Goal: Transaction & Acquisition: Purchase product/service

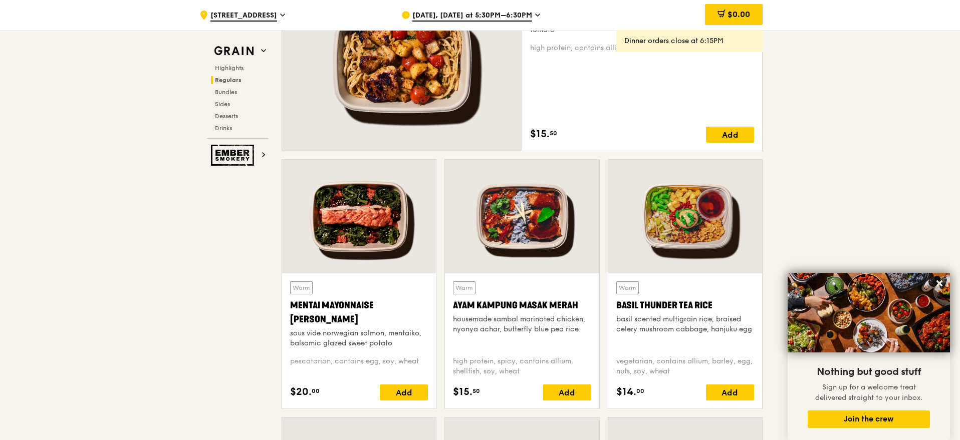
scroll to position [773, 0]
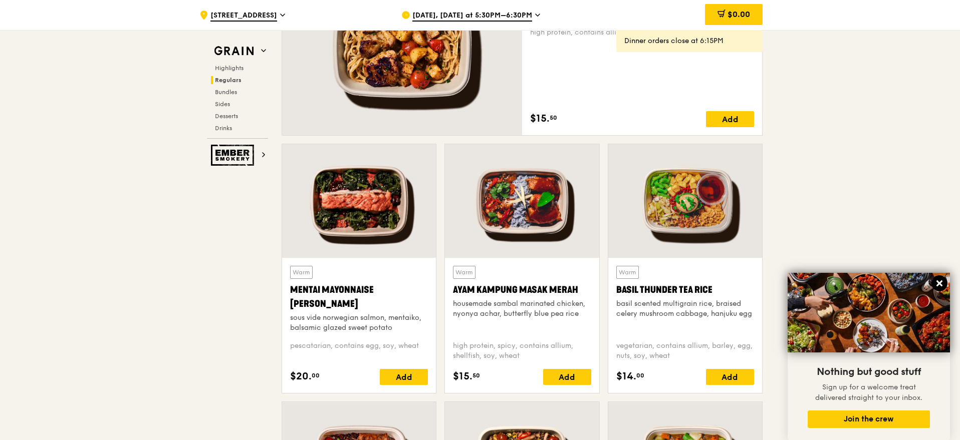
click at [941, 283] on icon at bounding box center [939, 284] width 6 height 6
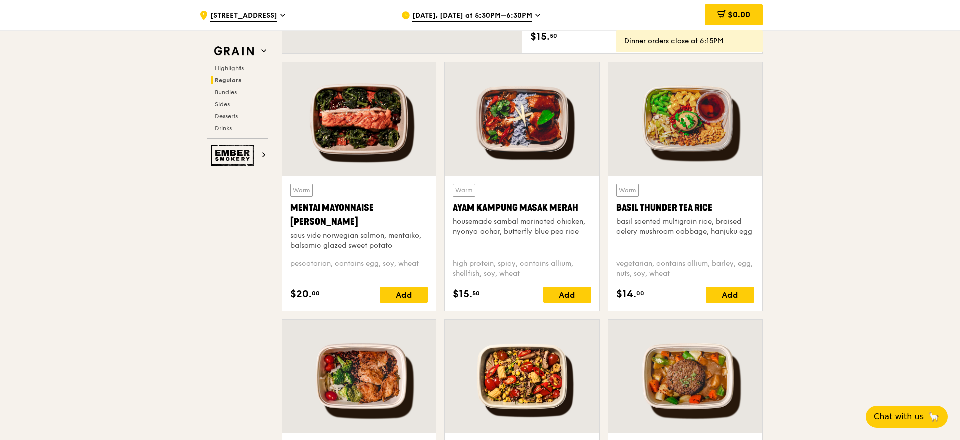
scroll to position [667, 0]
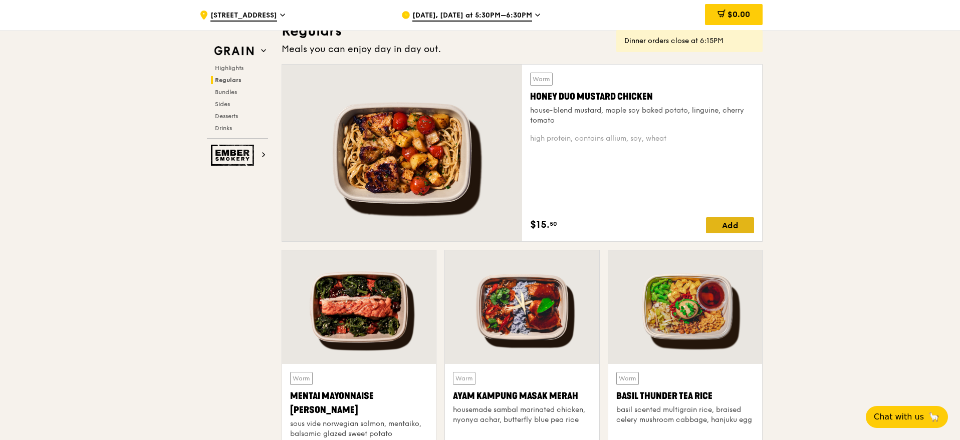
click at [727, 224] on div "Add" at bounding box center [730, 225] width 48 height 16
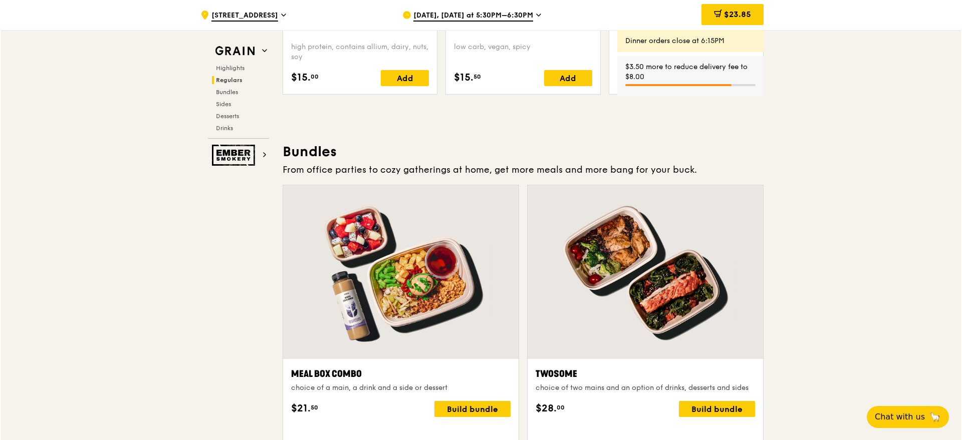
scroll to position [1425, 0]
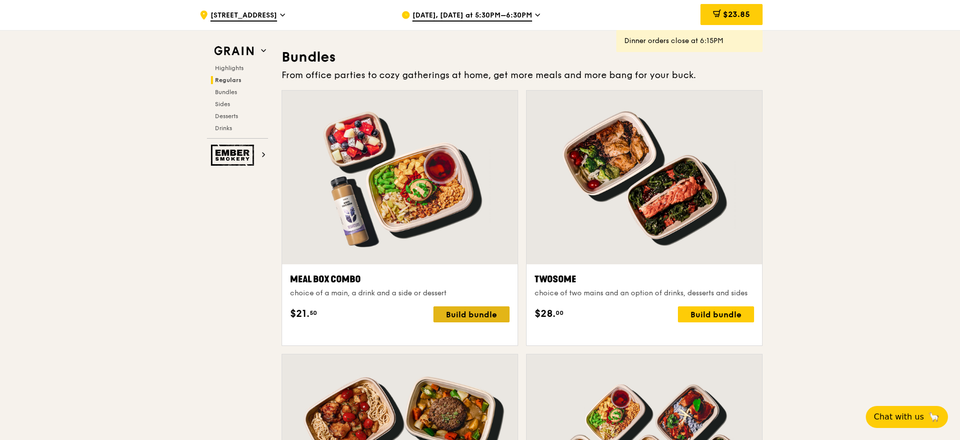
click at [480, 323] on div "Build bundle" at bounding box center [471, 315] width 76 height 16
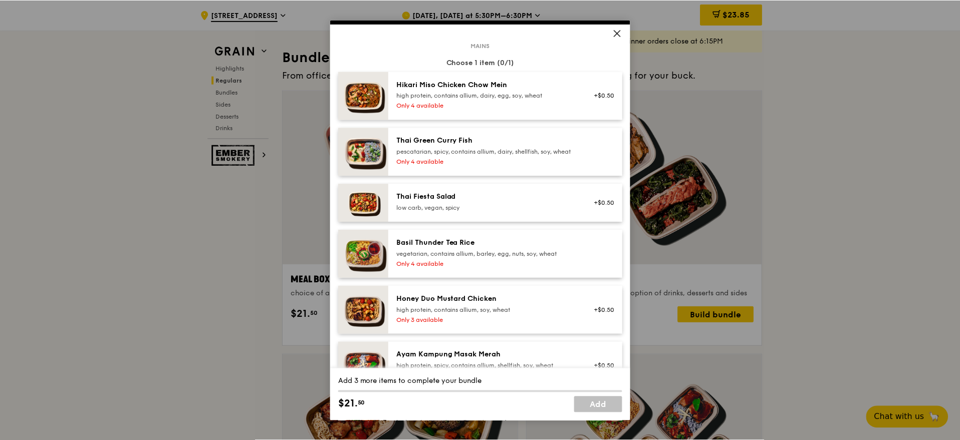
scroll to position [63, 0]
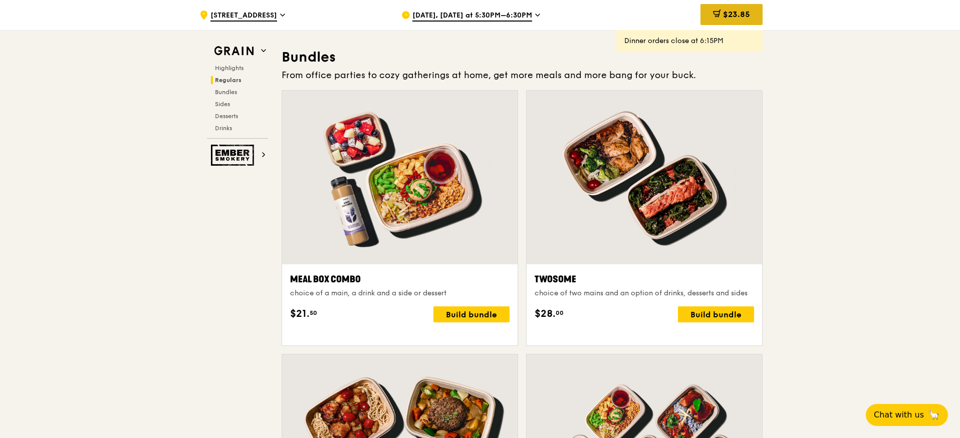
click at [742, 9] on div "$23.85" at bounding box center [731, 14] width 62 height 21
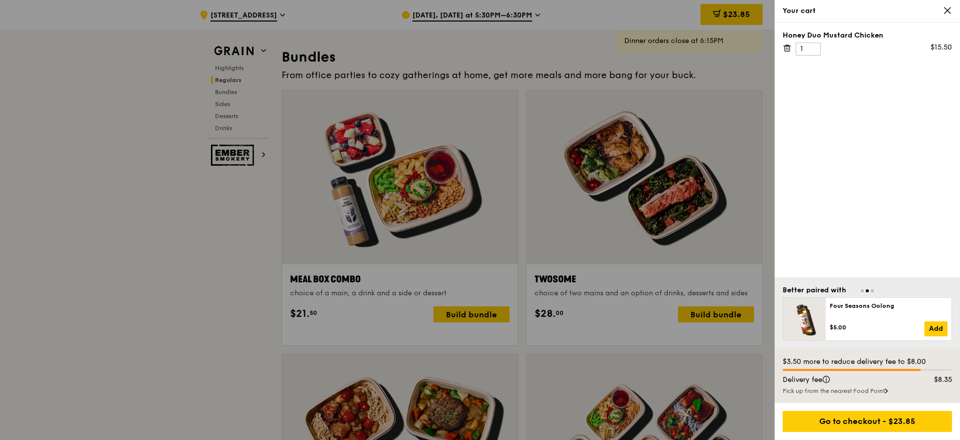
click at [789, 42] on div "Honey Duo Mustard Chicken 1 $15.50" at bounding box center [866, 43] width 169 height 25
click at [786, 46] on icon at bounding box center [786, 48] width 9 height 9
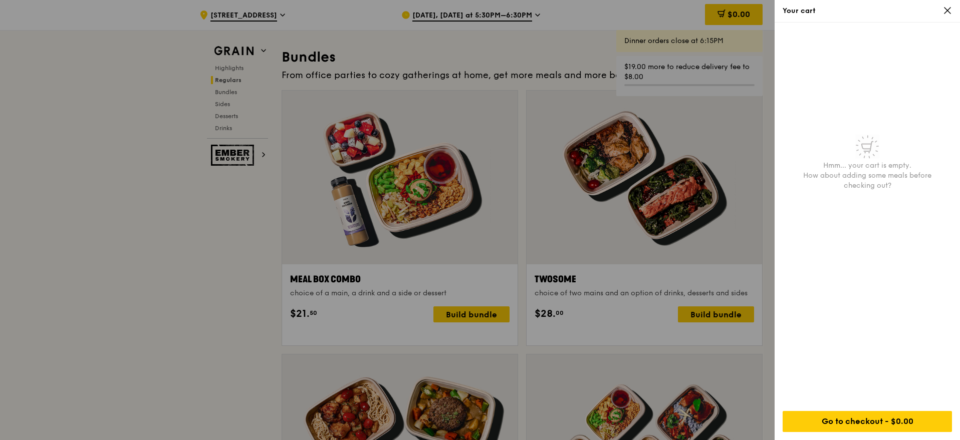
scroll to position [1225, 0]
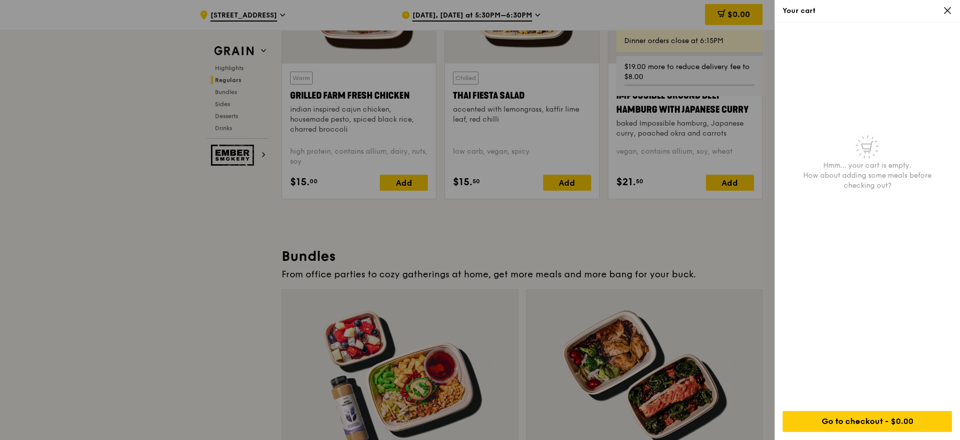
click at [945, 10] on icon at bounding box center [947, 10] width 9 height 9
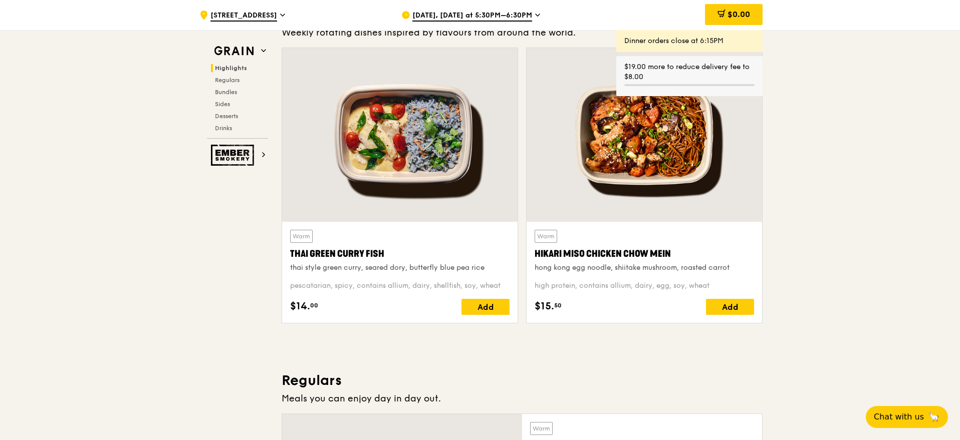
scroll to position [0, 0]
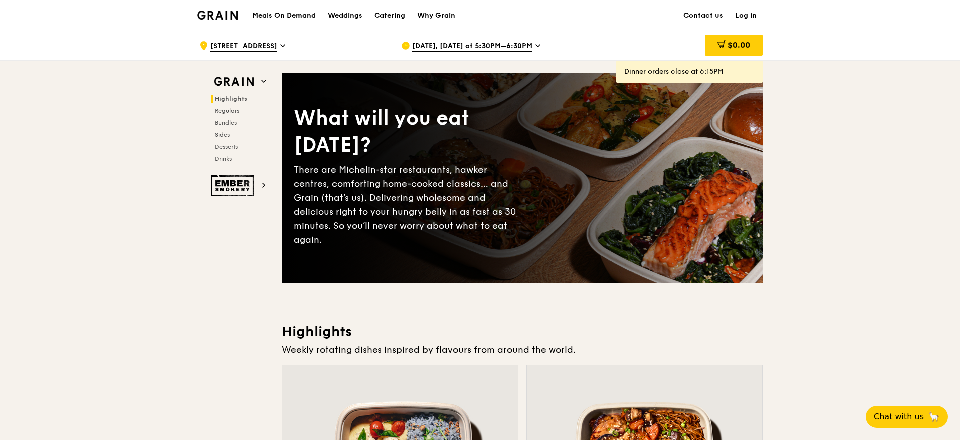
click at [735, 15] on link "Log in" at bounding box center [746, 16] width 34 height 30
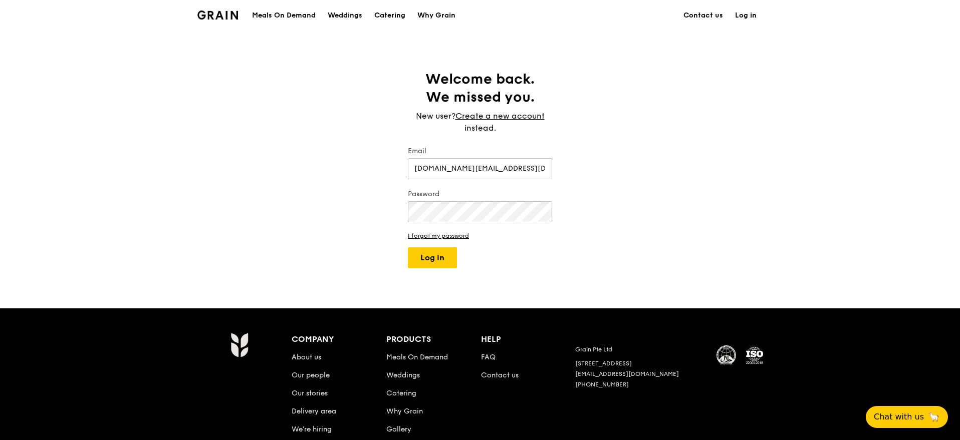
type input "[DOMAIN_NAME][EMAIL_ADDRESS][DOMAIN_NAME]"
click at [436, 267] on button "Log in" at bounding box center [432, 257] width 49 height 21
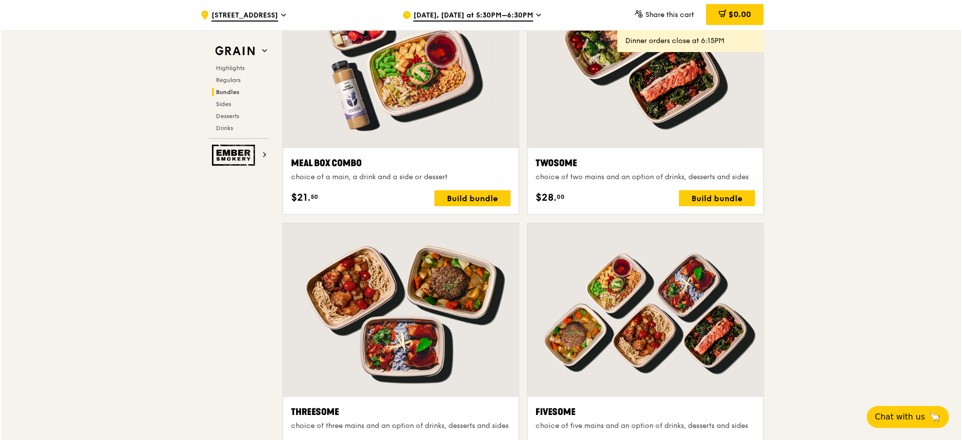
scroll to position [1543, 0]
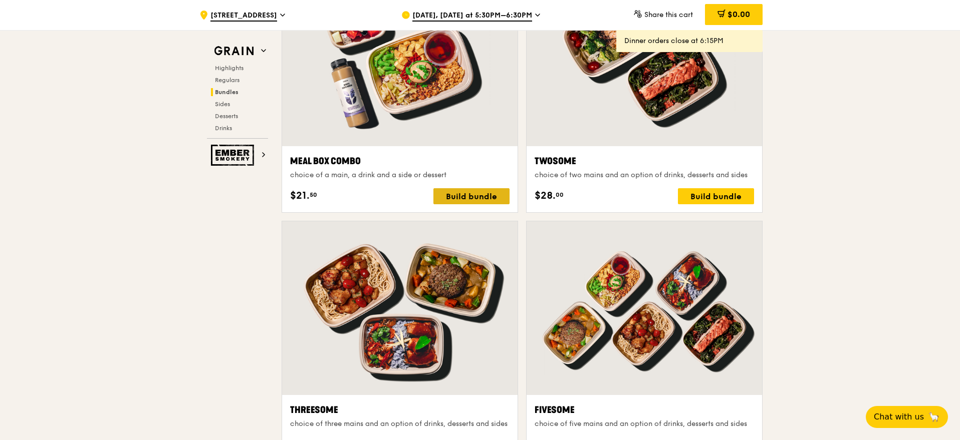
click at [499, 200] on div "Build bundle" at bounding box center [471, 196] width 76 height 16
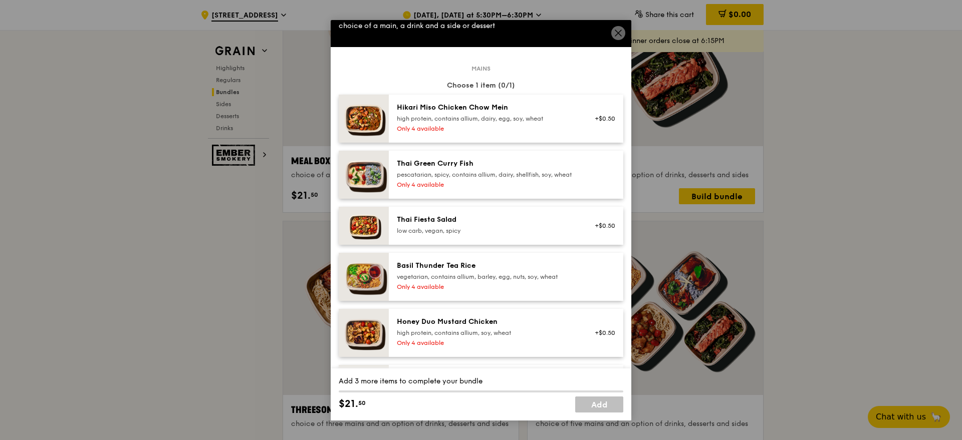
scroll to position [95, 0]
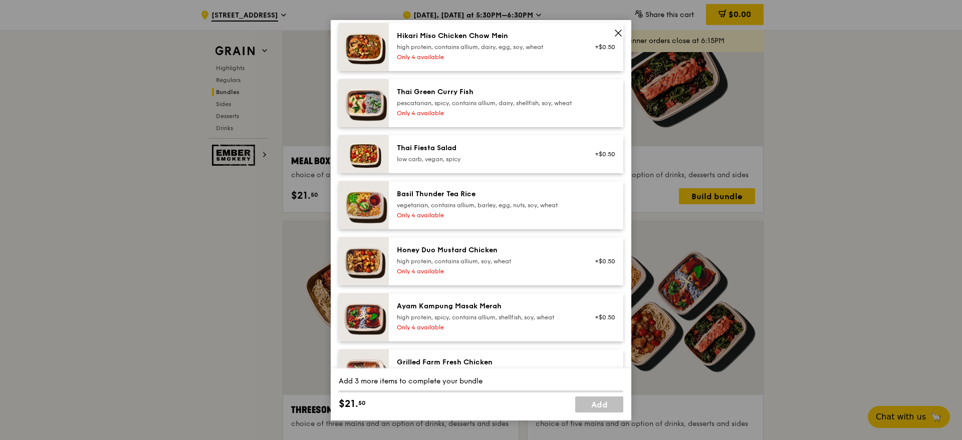
click at [523, 265] on div "high protein, contains allium, soy, wheat" at bounding box center [487, 261] width 180 height 8
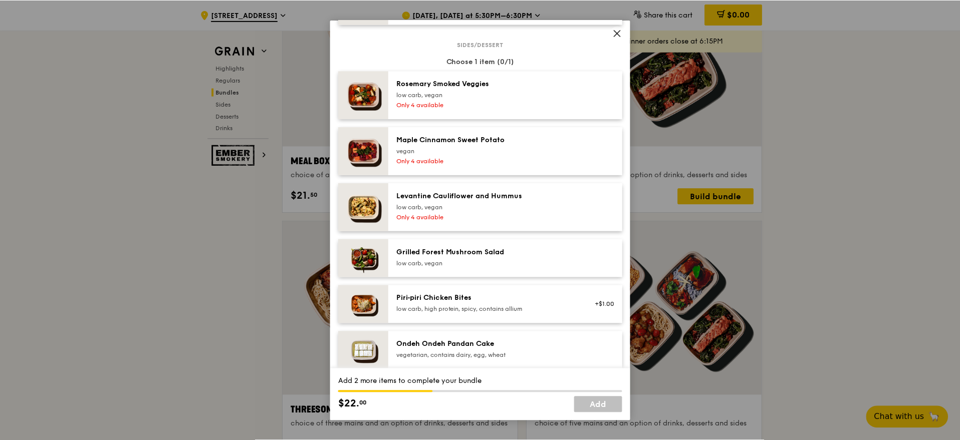
scroll to position [588, 0]
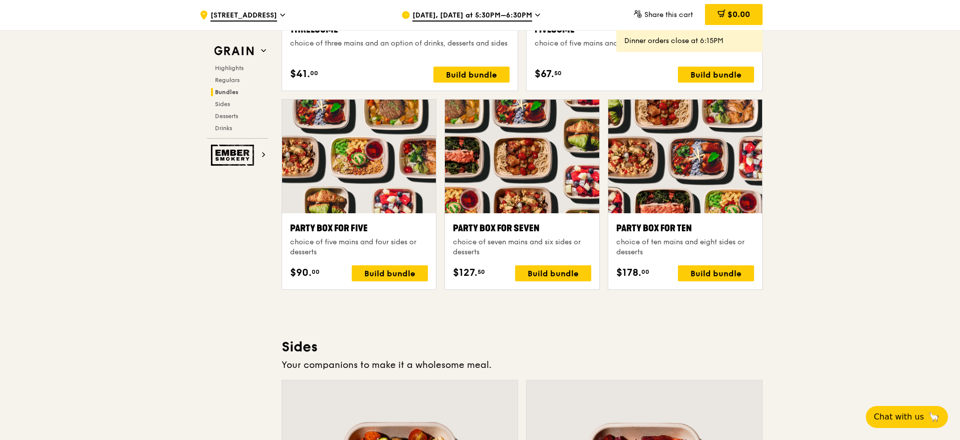
click at [793, 226] on div ".cls-1 { fill: none; stroke: #fff; stroke-linecap: round; stroke-linejoin: roun…" at bounding box center [480, 217] width 960 height 4220
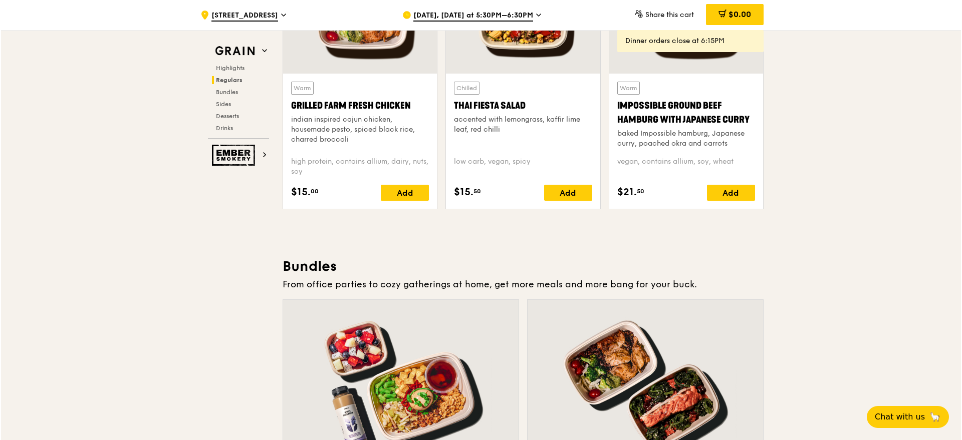
scroll to position [1415, 0]
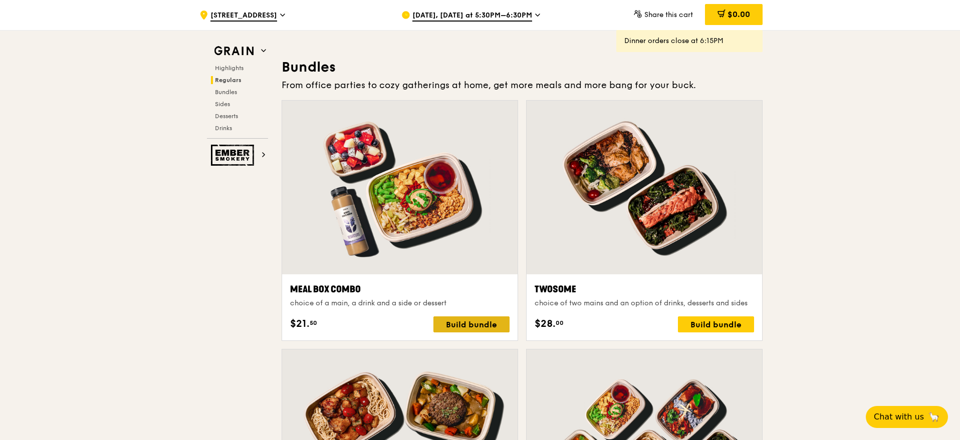
click at [471, 332] on div "Build bundle" at bounding box center [471, 325] width 76 height 16
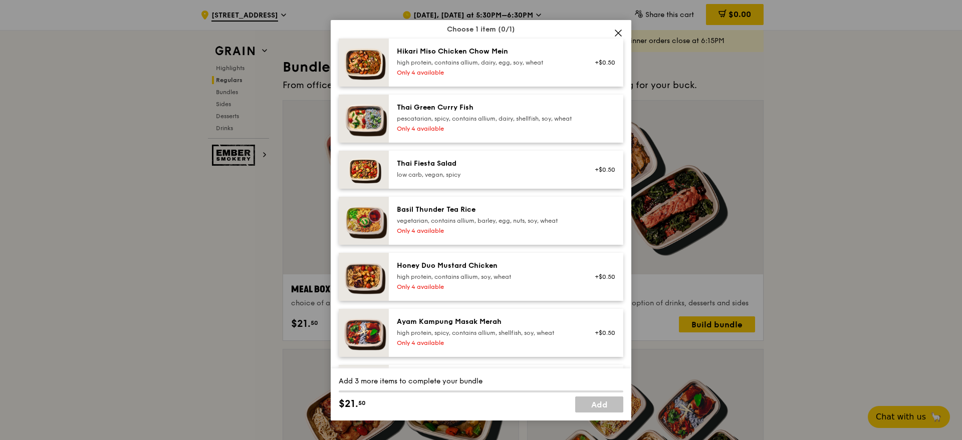
scroll to position [157, 0]
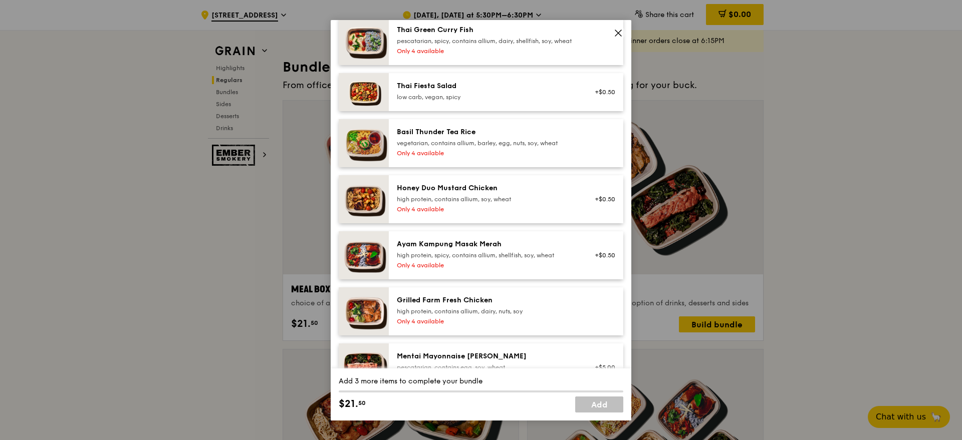
click at [551, 215] on div "Honey Duo Mustard Chicken high protein, contains allium, soy, wheat Only 4 avai…" at bounding box center [487, 199] width 192 height 32
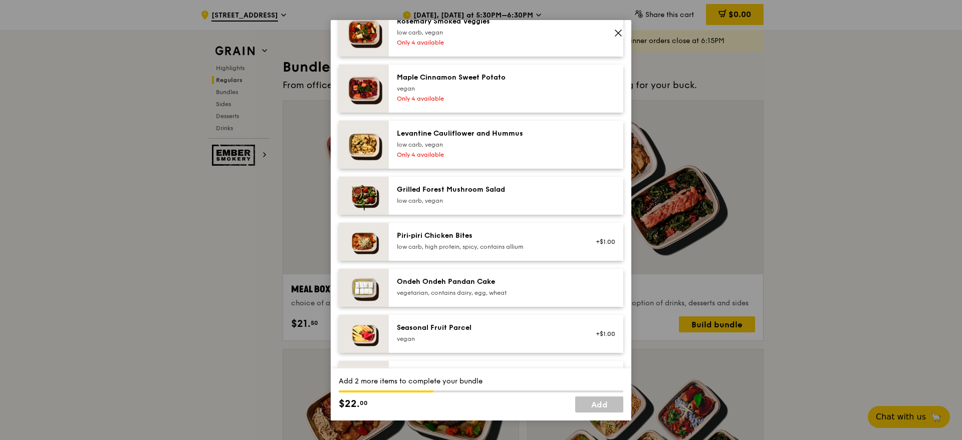
scroll to position [607, 0]
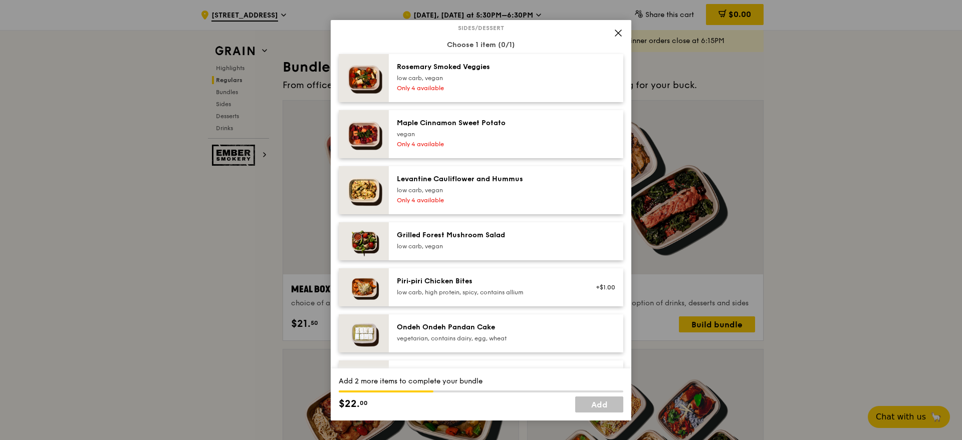
click at [532, 240] on div "Grilled Forest Mushroom Salad" at bounding box center [487, 235] width 180 height 10
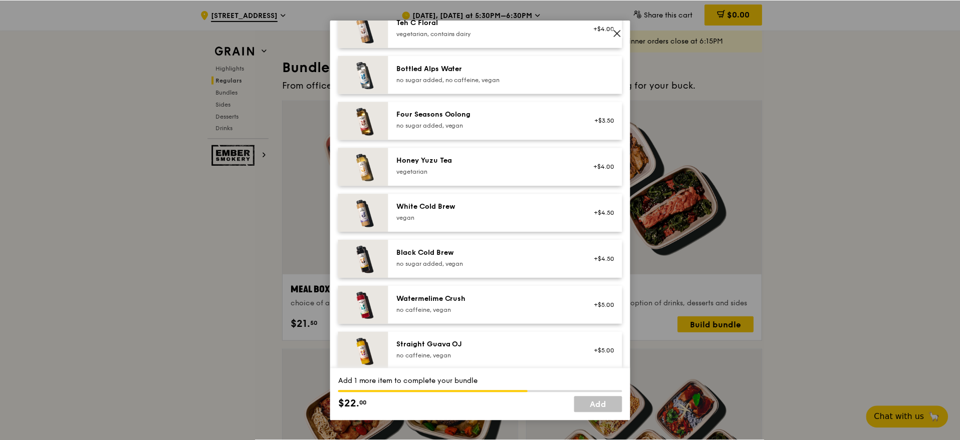
scroll to position [1205, 0]
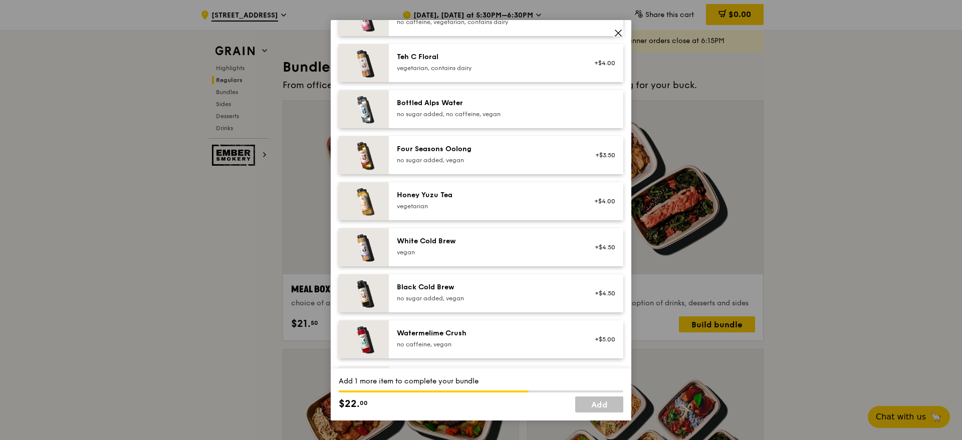
click at [584, 109] on div at bounding box center [602, 109] width 39 height 22
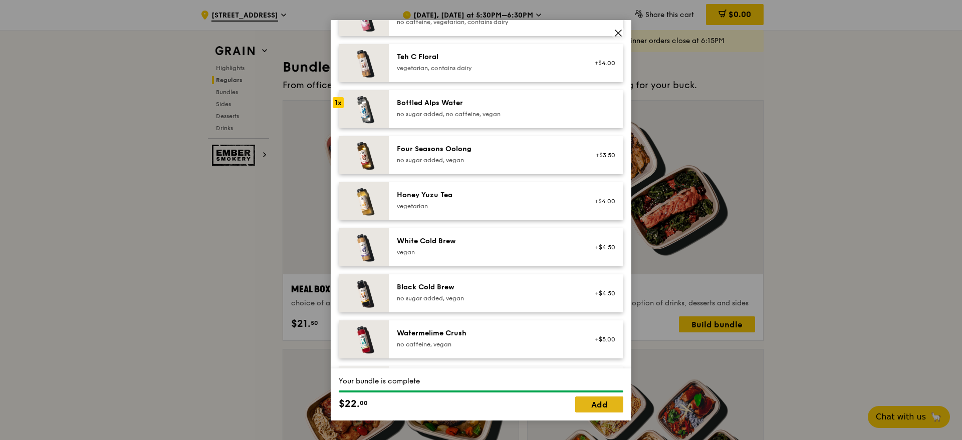
click at [593, 402] on link "Add" at bounding box center [599, 405] width 48 height 16
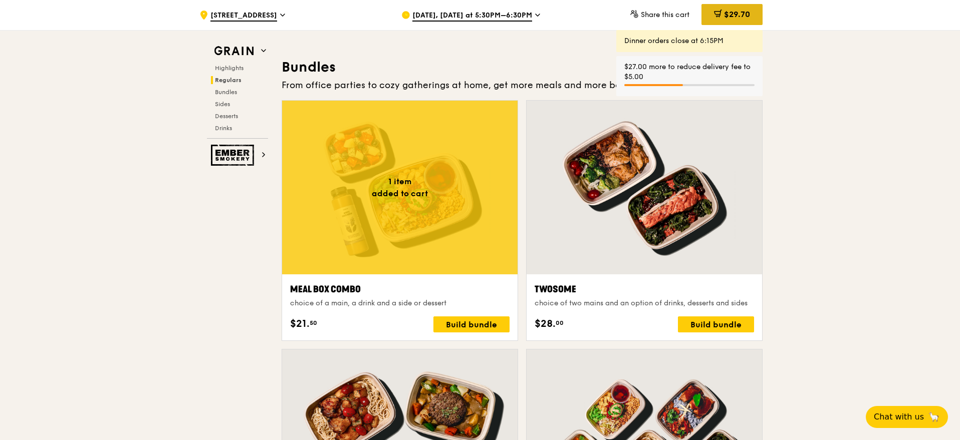
click at [742, 21] on div "$29.70" at bounding box center [731, 14] width 61 height 21
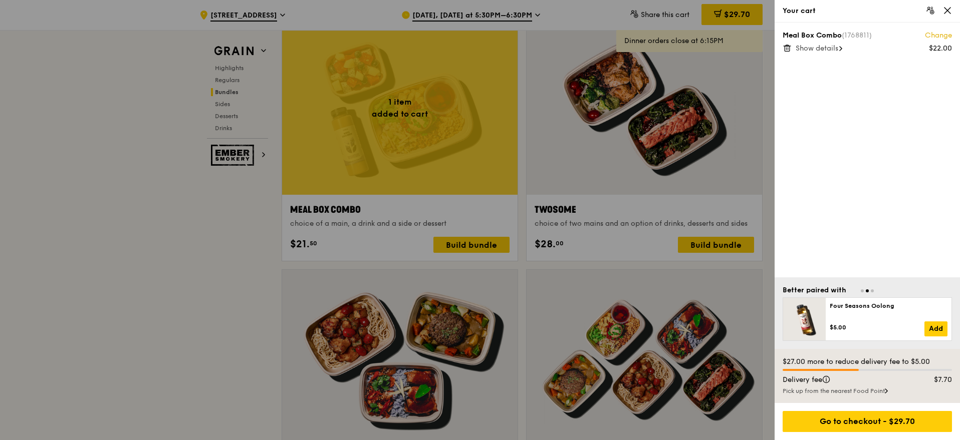
scroll to position [1475, 0]
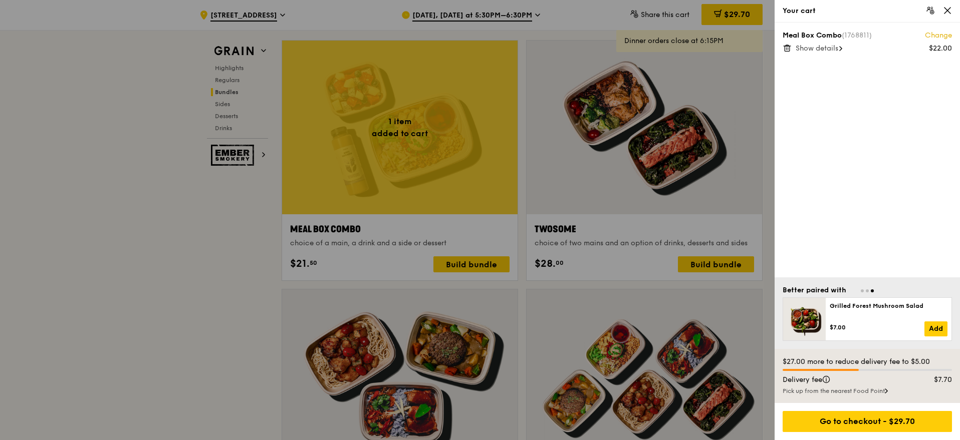
click at [832, 51] on span "Show details" at bounding box center [816, 48] width 43 height 9
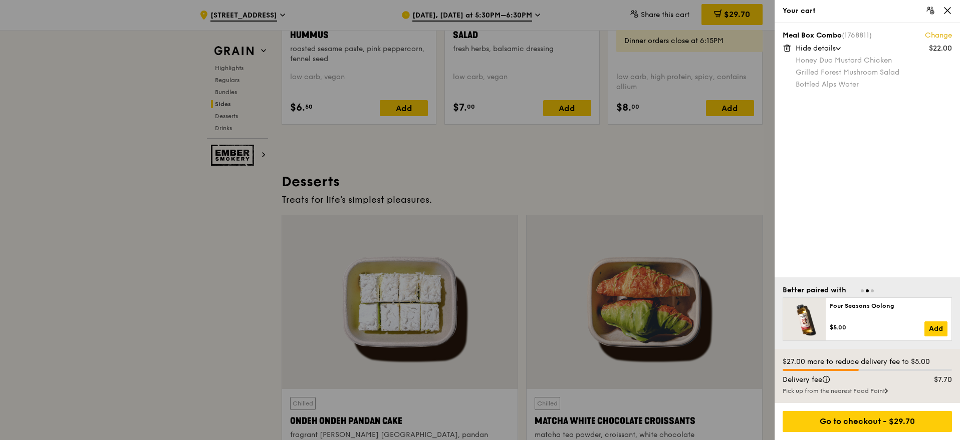
scroll to position [2797, 0]
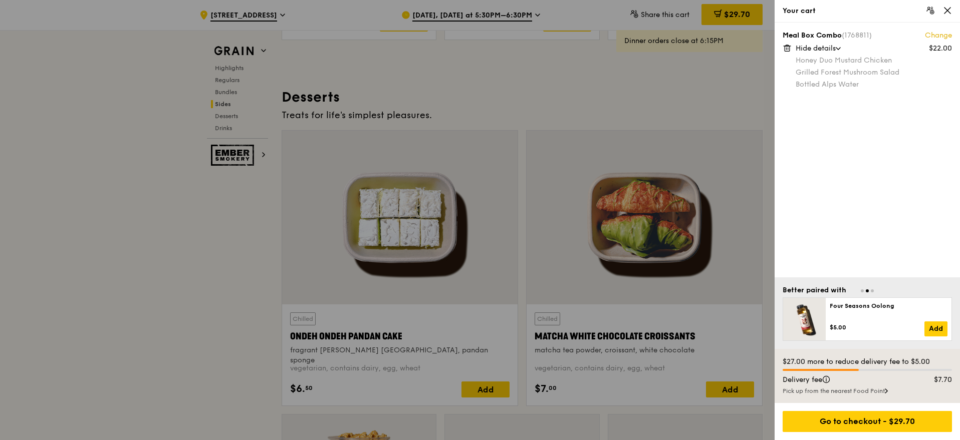
click at [201, 360] on div at bounding box center [480, 220] width 960 height 440
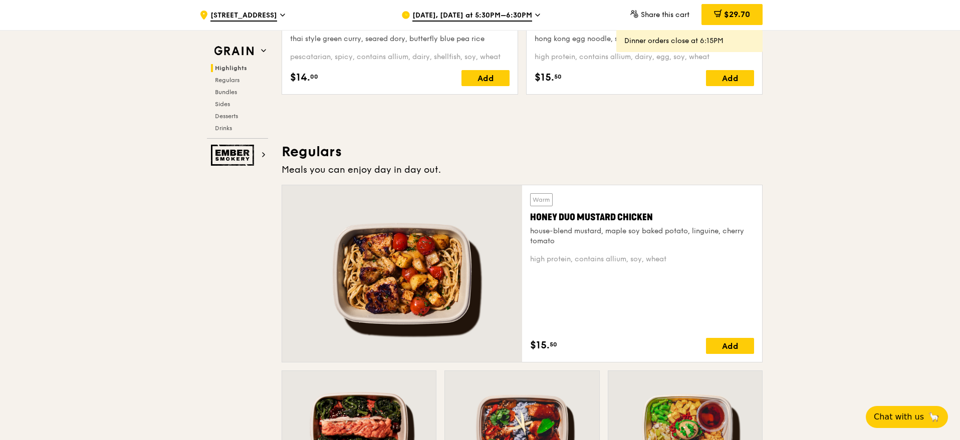
scroll to position [336, 0]
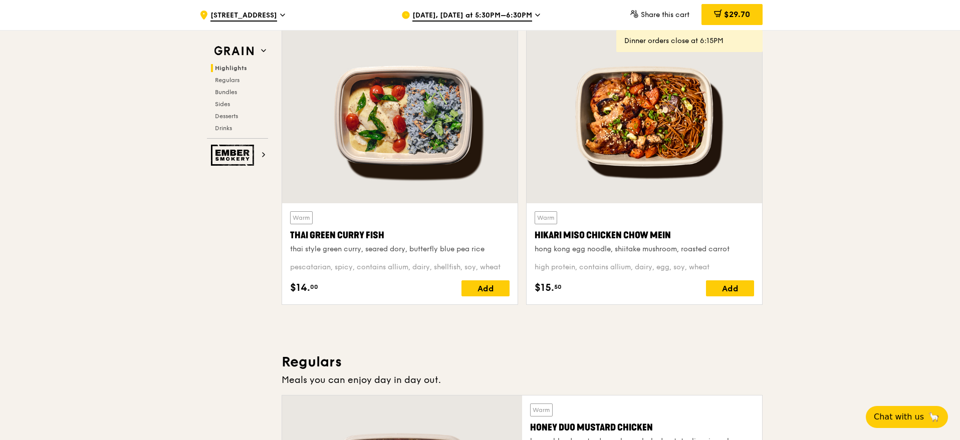
click at [535, 16] on icon at bounding box center [537, 15] width 5 height 9
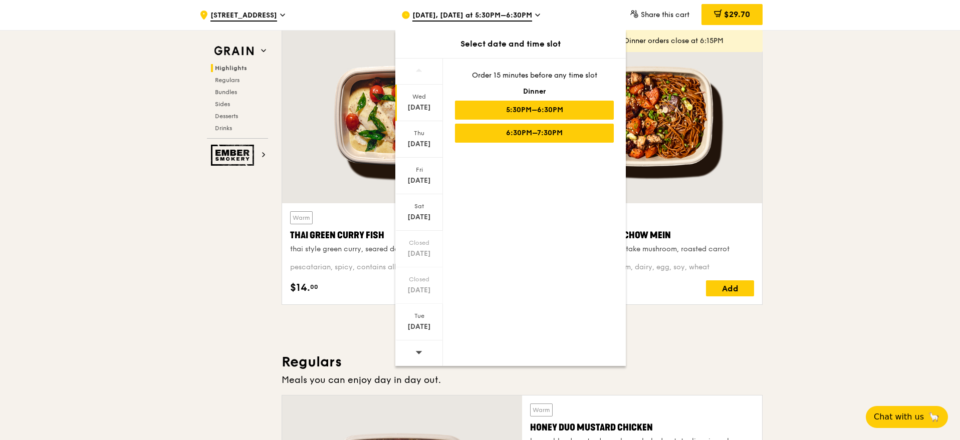
click at [492, 136] on div "6:30PM–7:30PM" at bounding box center [534, 133] width 159 height 19
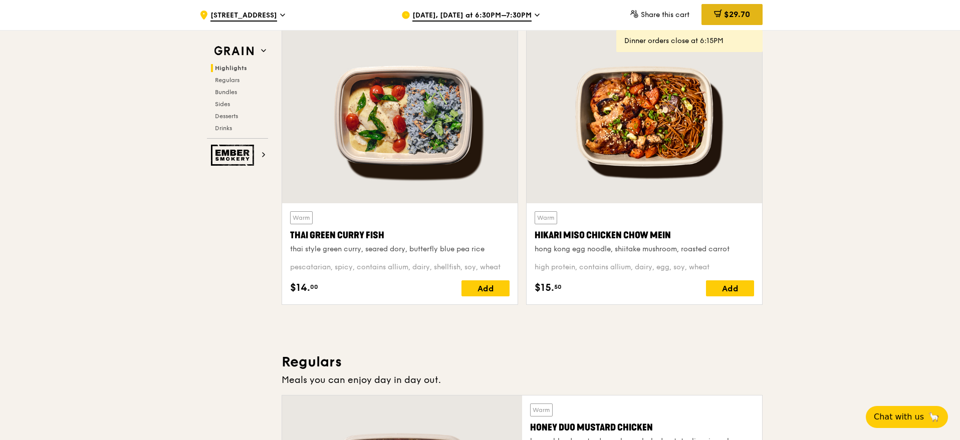
click at [744, 16] on span "$29.70" at bounding box center [737, 15] width 26 height 10
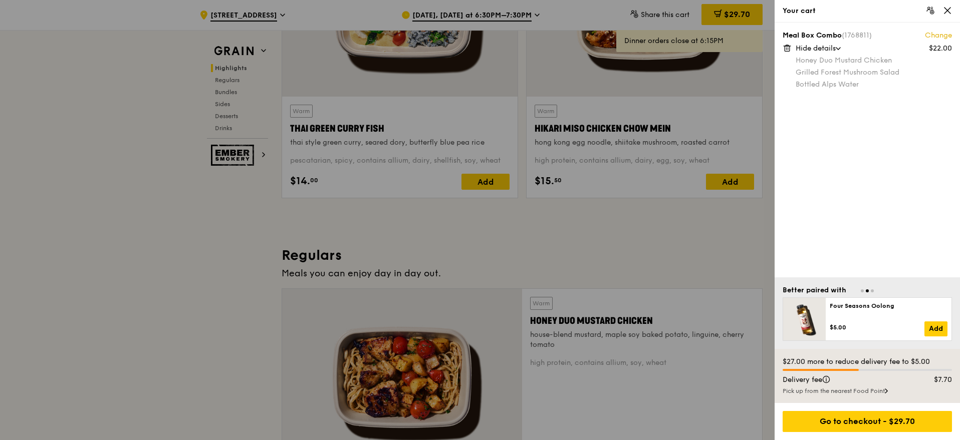
scroll to position [440, 0]
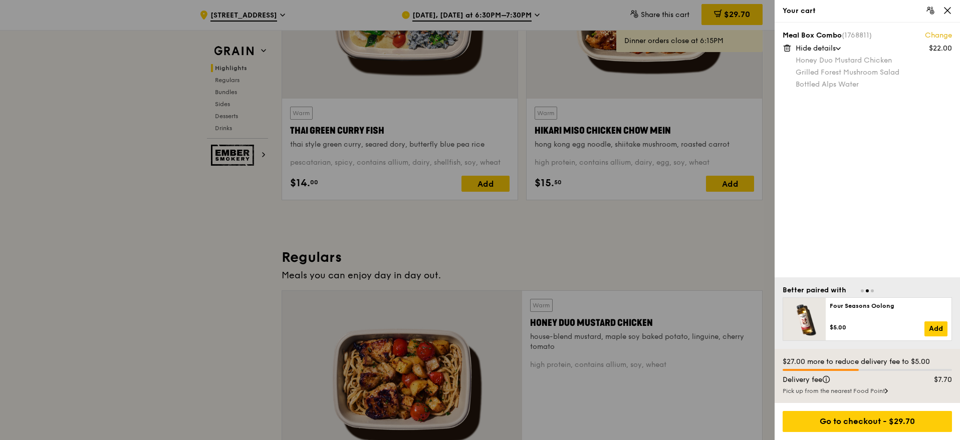
click at [723, 252] on div at bounding box center [480, 220] width 960 height 440
